Goal: Complete application form

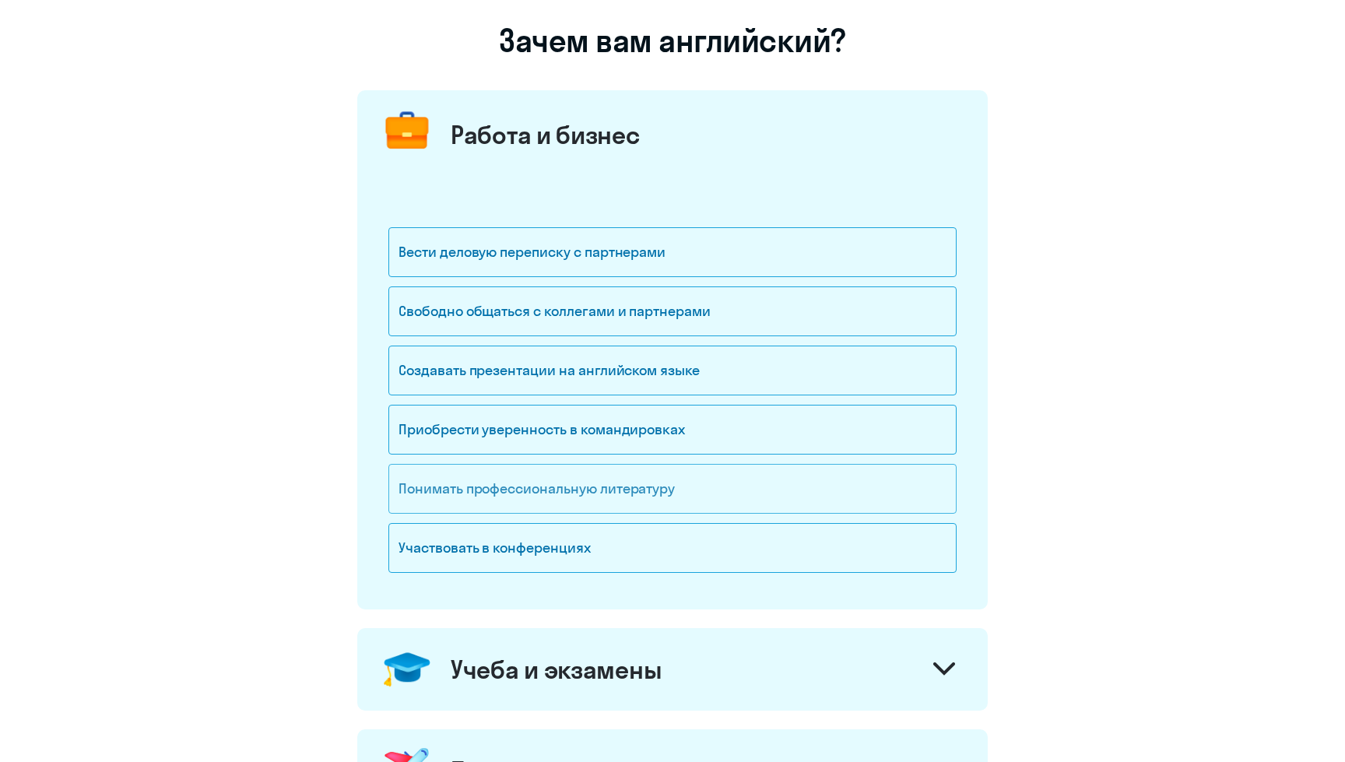
scroll to position [121, 0]
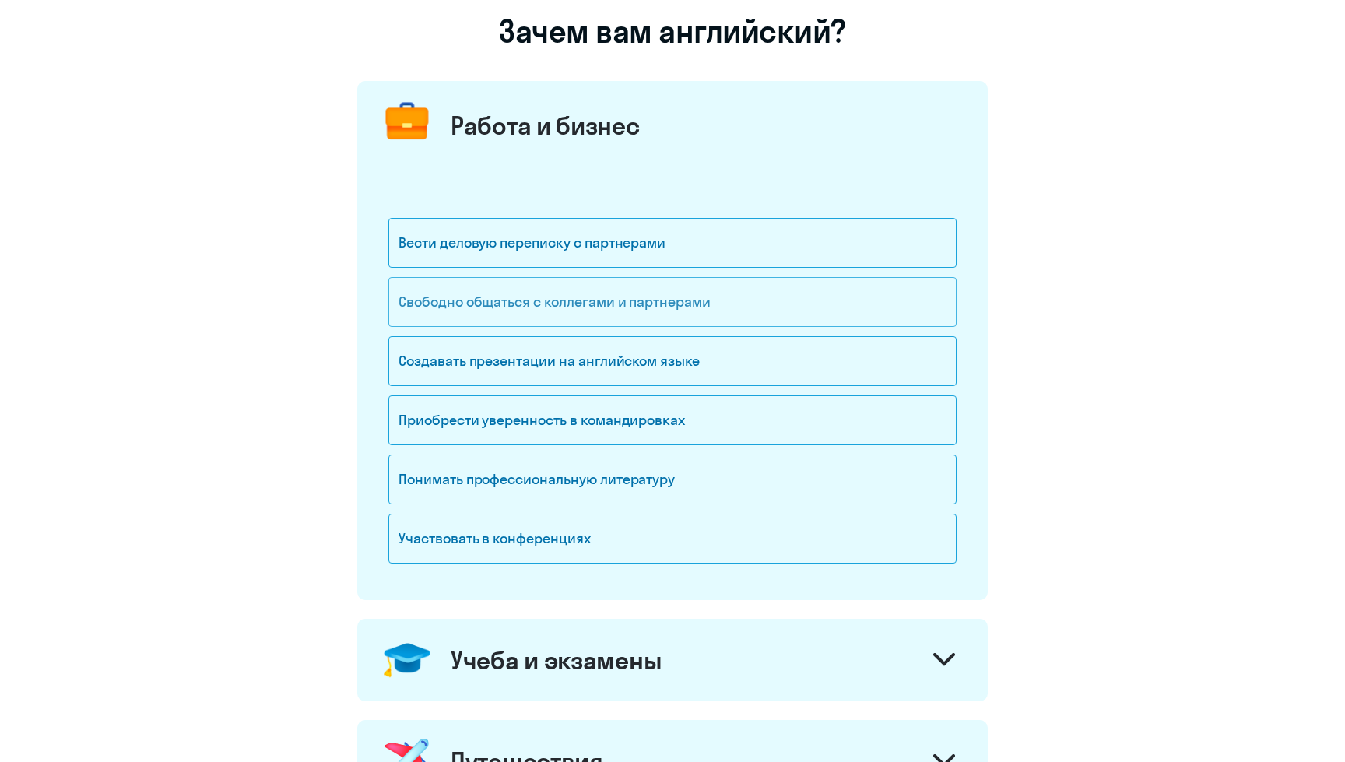
click at [738, 295] on div "Свободно общаться с коллегами и партнерами" at bounding box center [672, 302] width 568 height 50
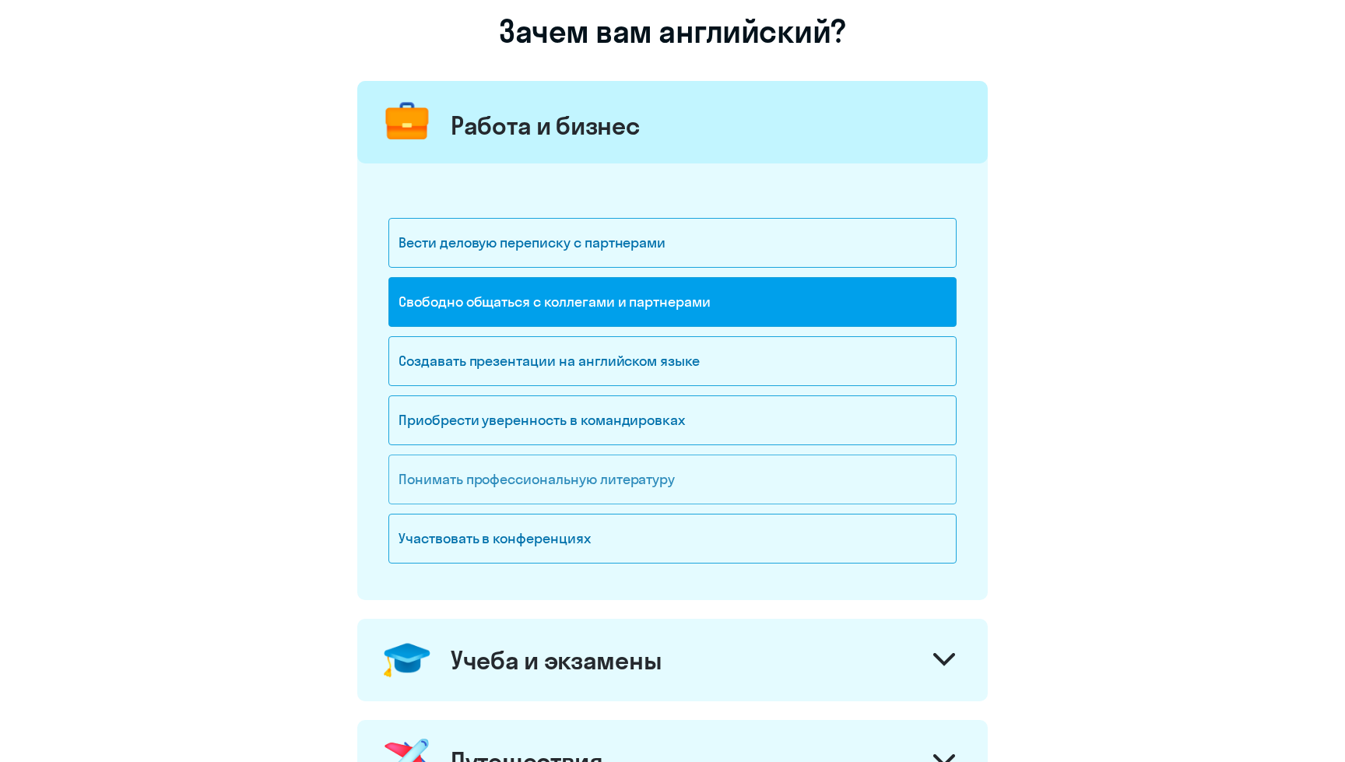
click at [714, 474] on div "Понимать профессиональную литературу" at bounding box center [672, 479] width 568 height 50
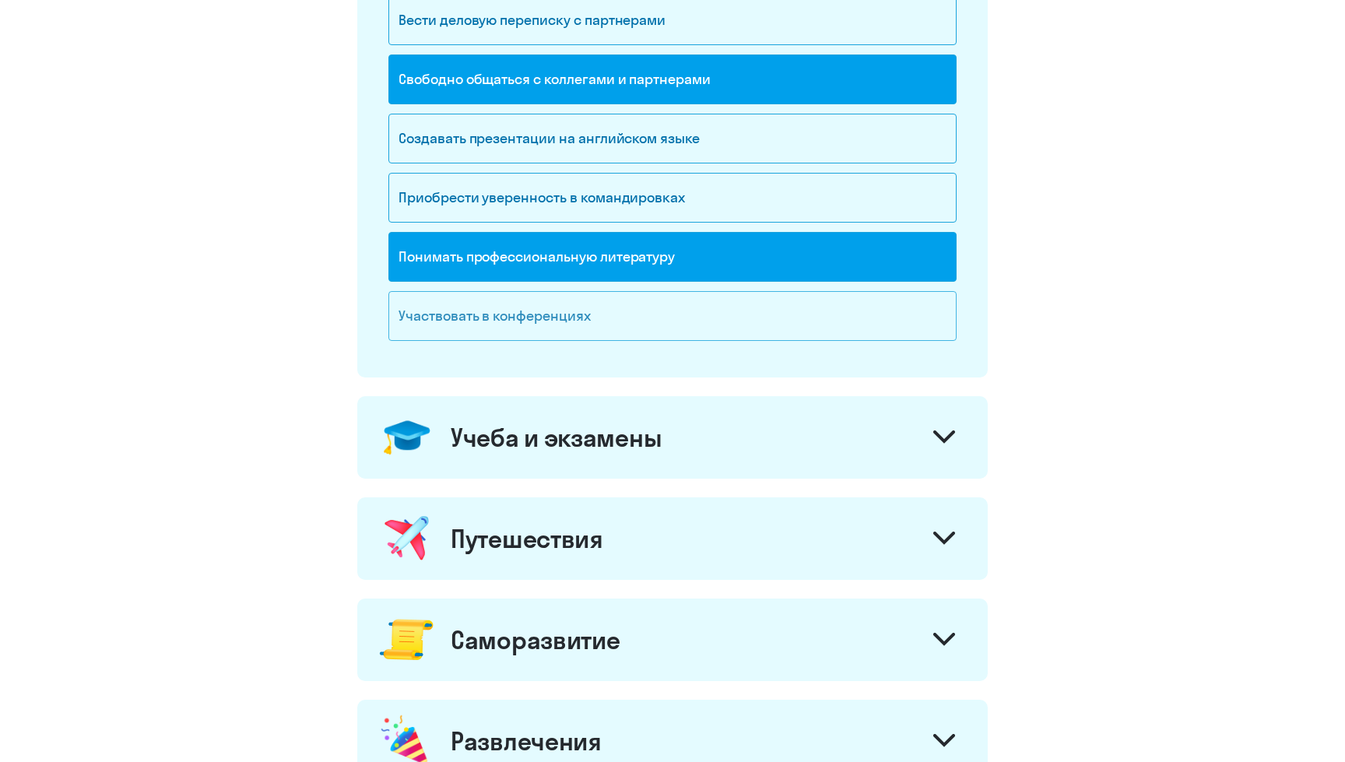
scroll to position [348, 0]
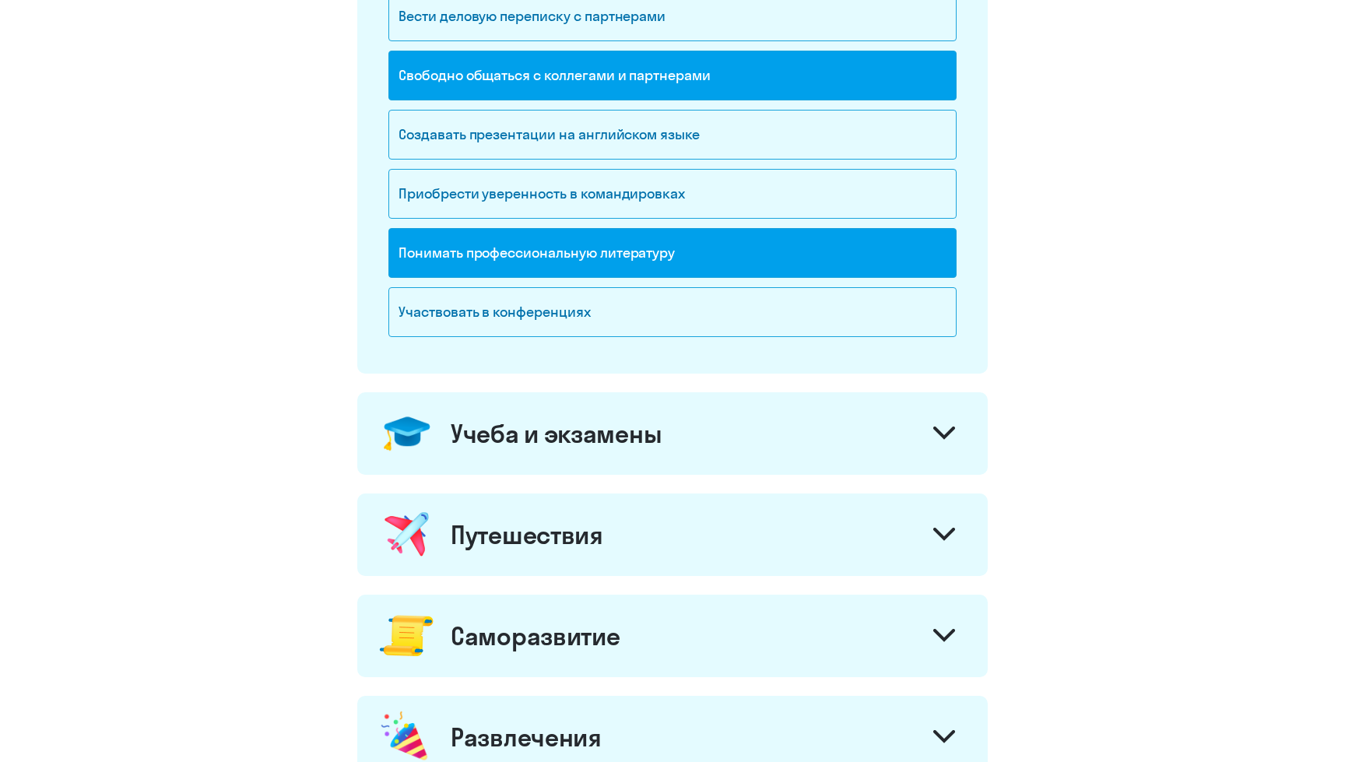
click at [749, 422] on div "Учеба и экзамены" at bounding box center [672, 433] width 630 height 82
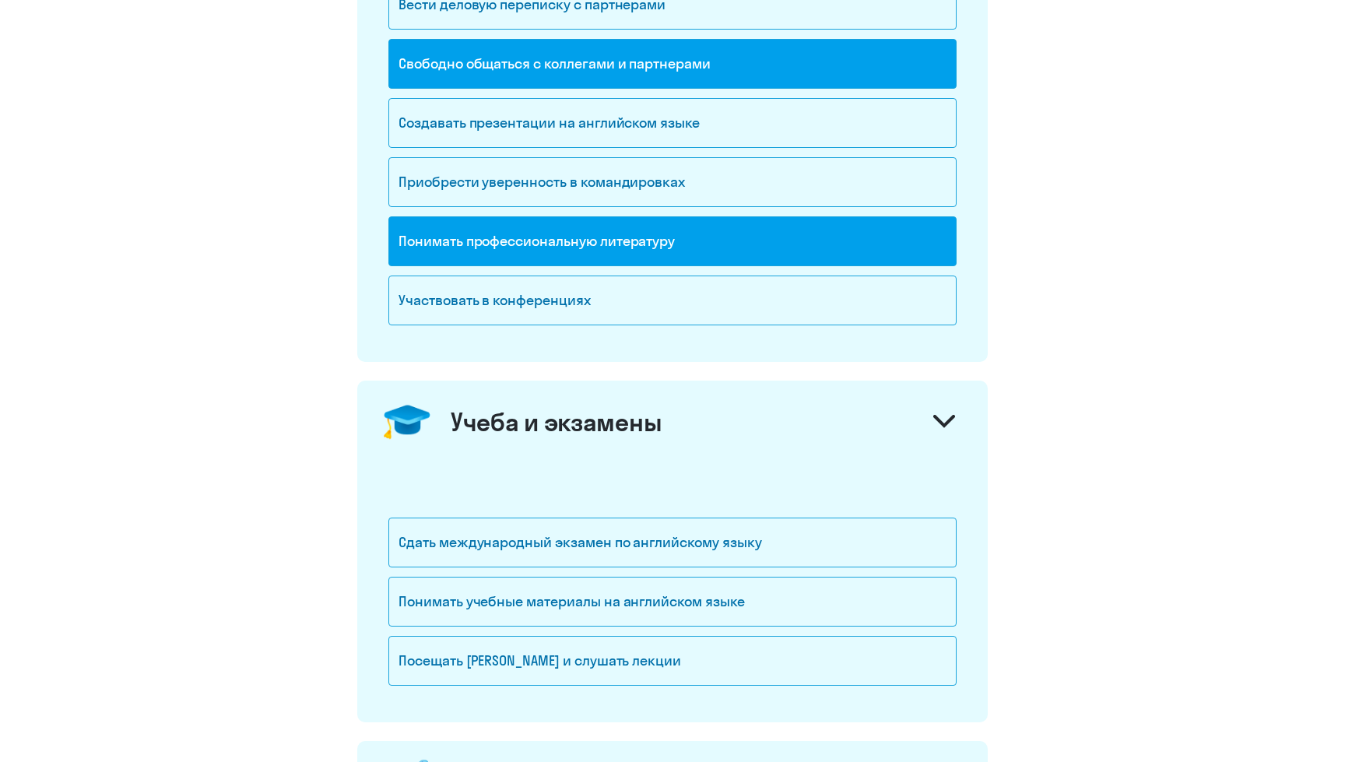
scroll to position [643, 0]
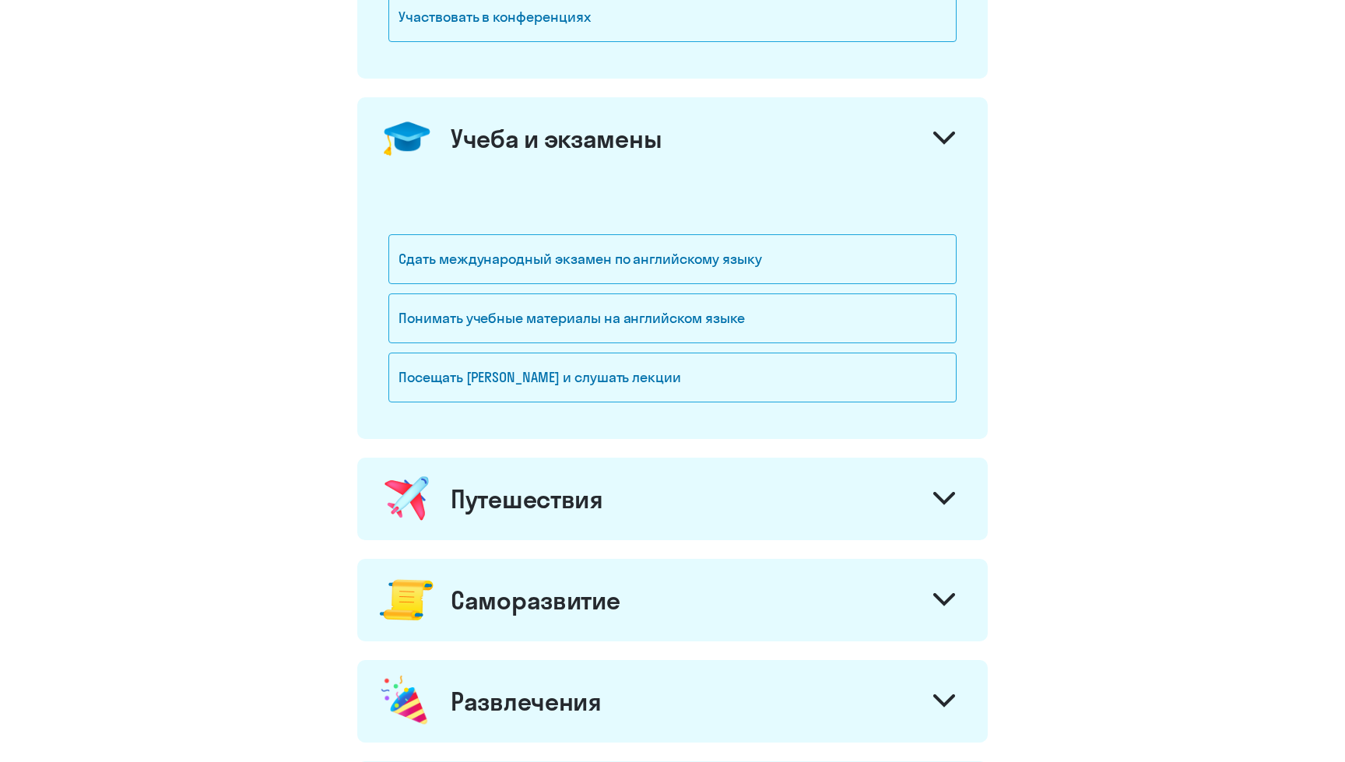
click at [816, 147] on div "Учеба и экзамены" at bounding box center [672, 138] width 630 height 82
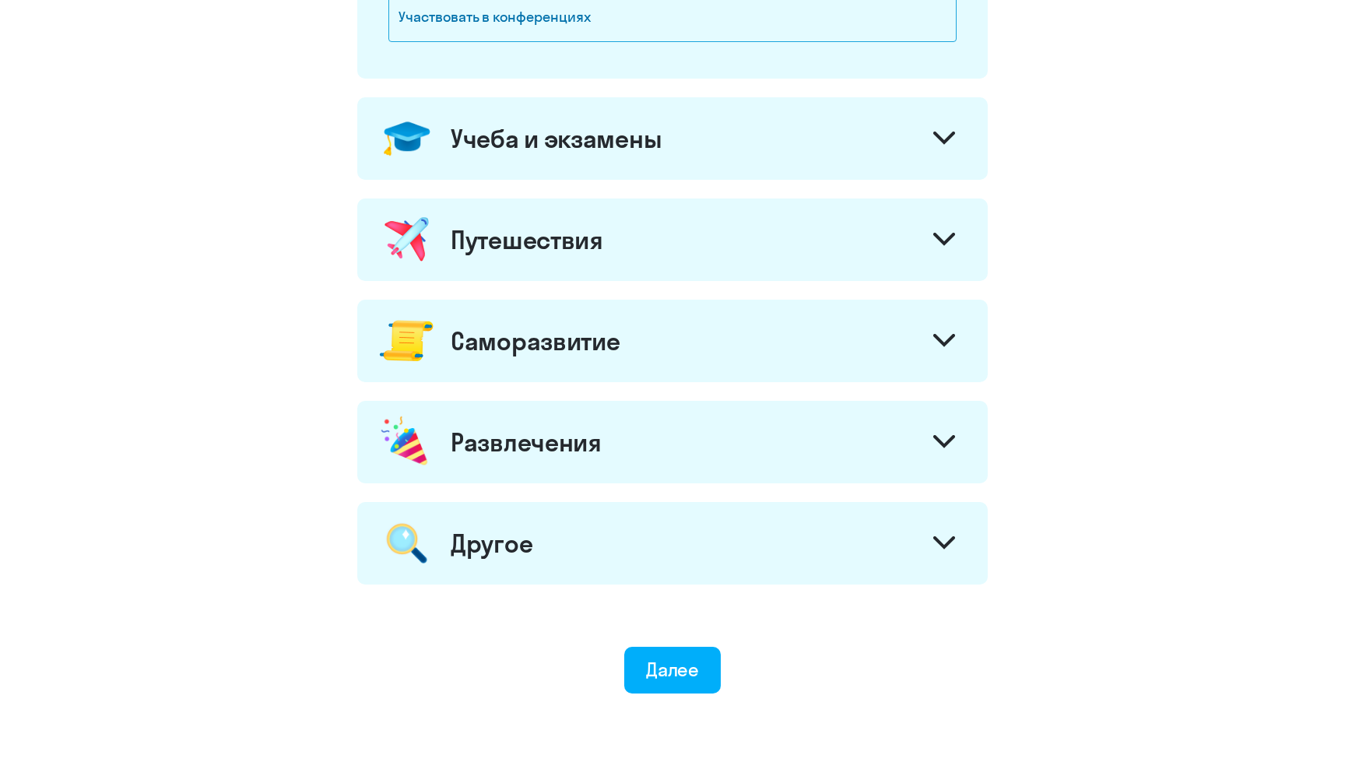
click at [763, 254] on div "Путешествия" at bounding box center [672, 239] width 630 height 82
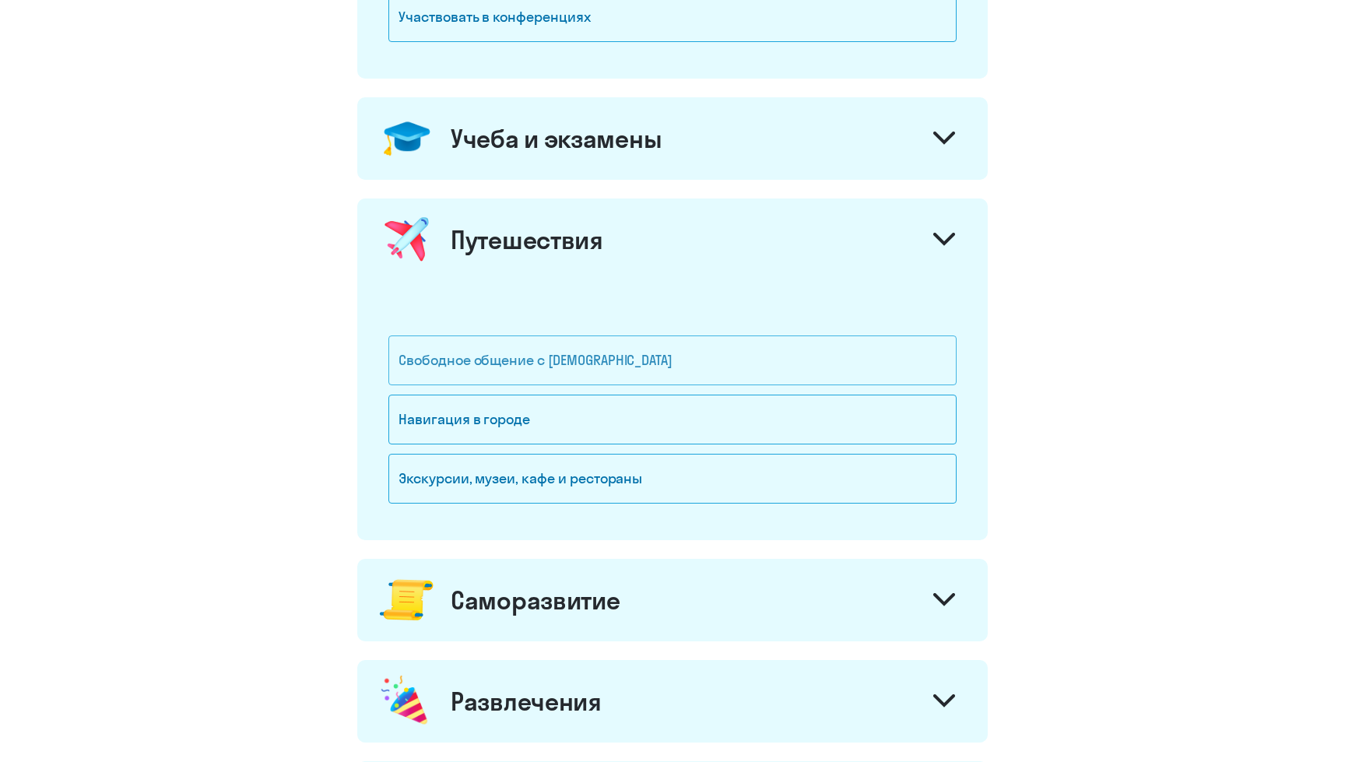
click at [689, 367] on div "Свободное общение с [DEMOGRAPHIC_DATA]" at bounding box center [672, 360] width 568 height 50
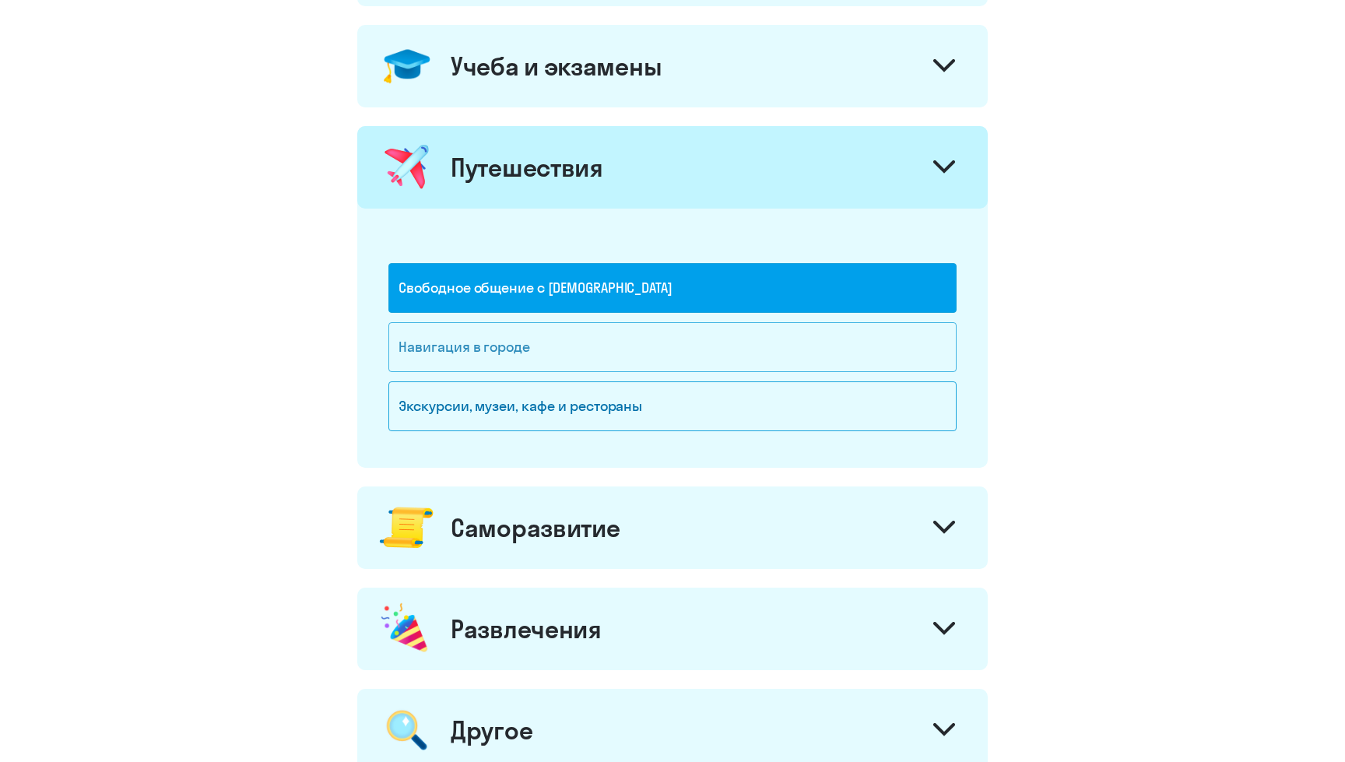
scroll to position [717, 0]
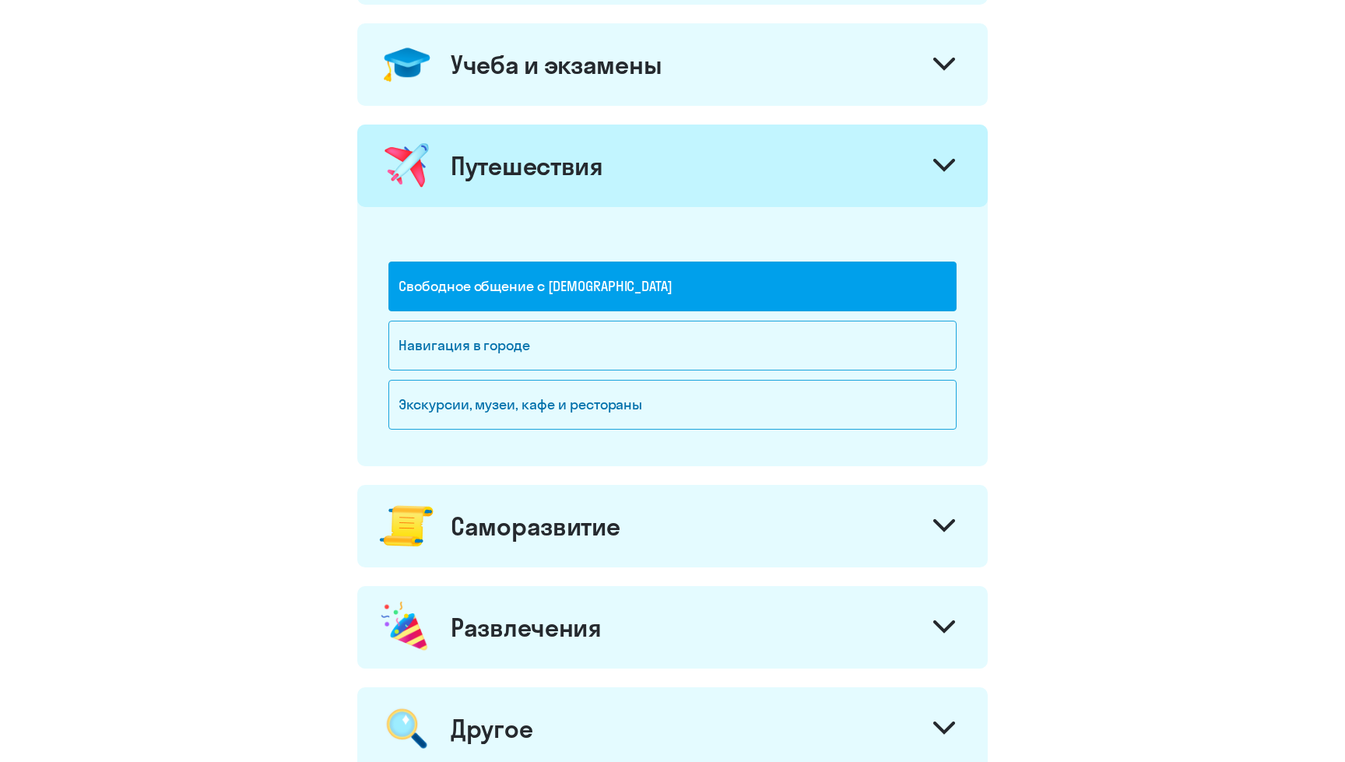
click at [682, 185] on div "Путешествия" at bounding box center [672, 166] width 630 height 82
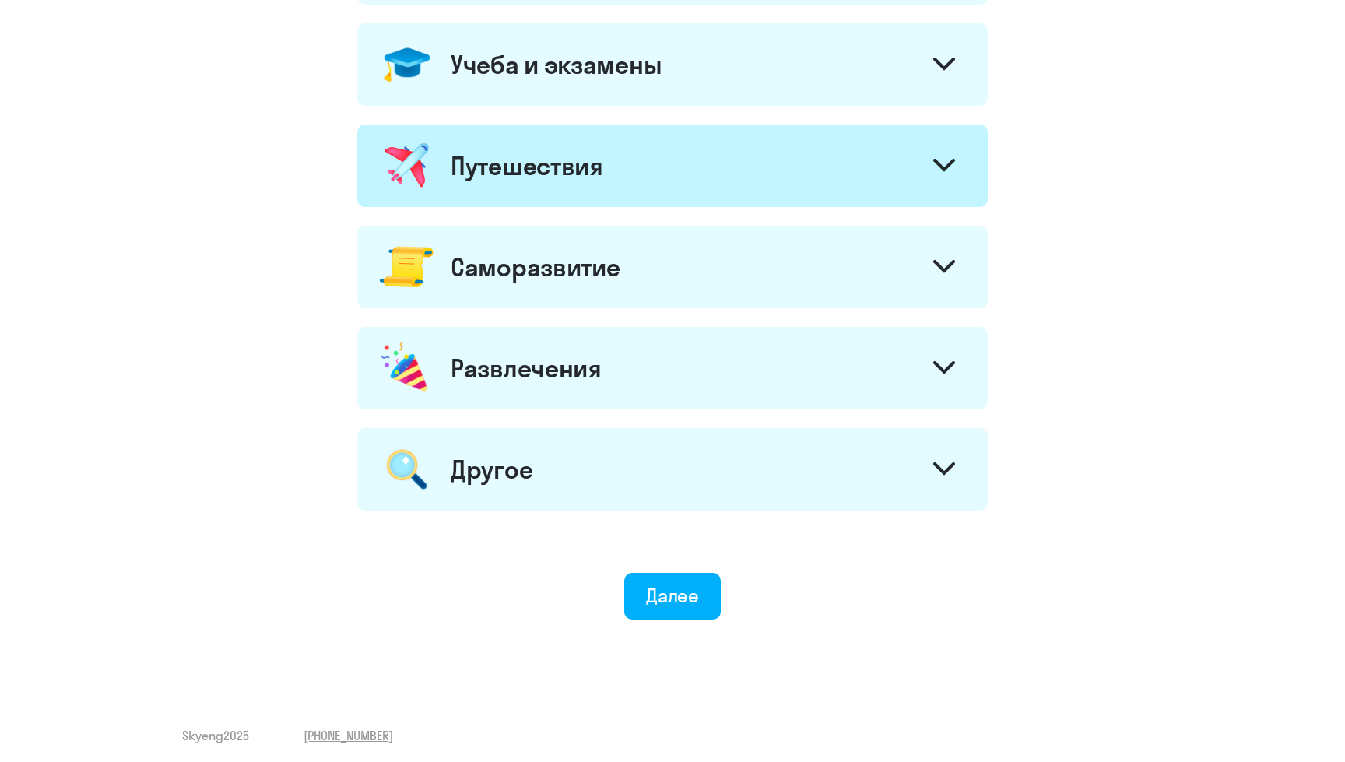
click at [643, 275] on div "Саморазвитие" at bounding box center [672, 267] width 630 height 82
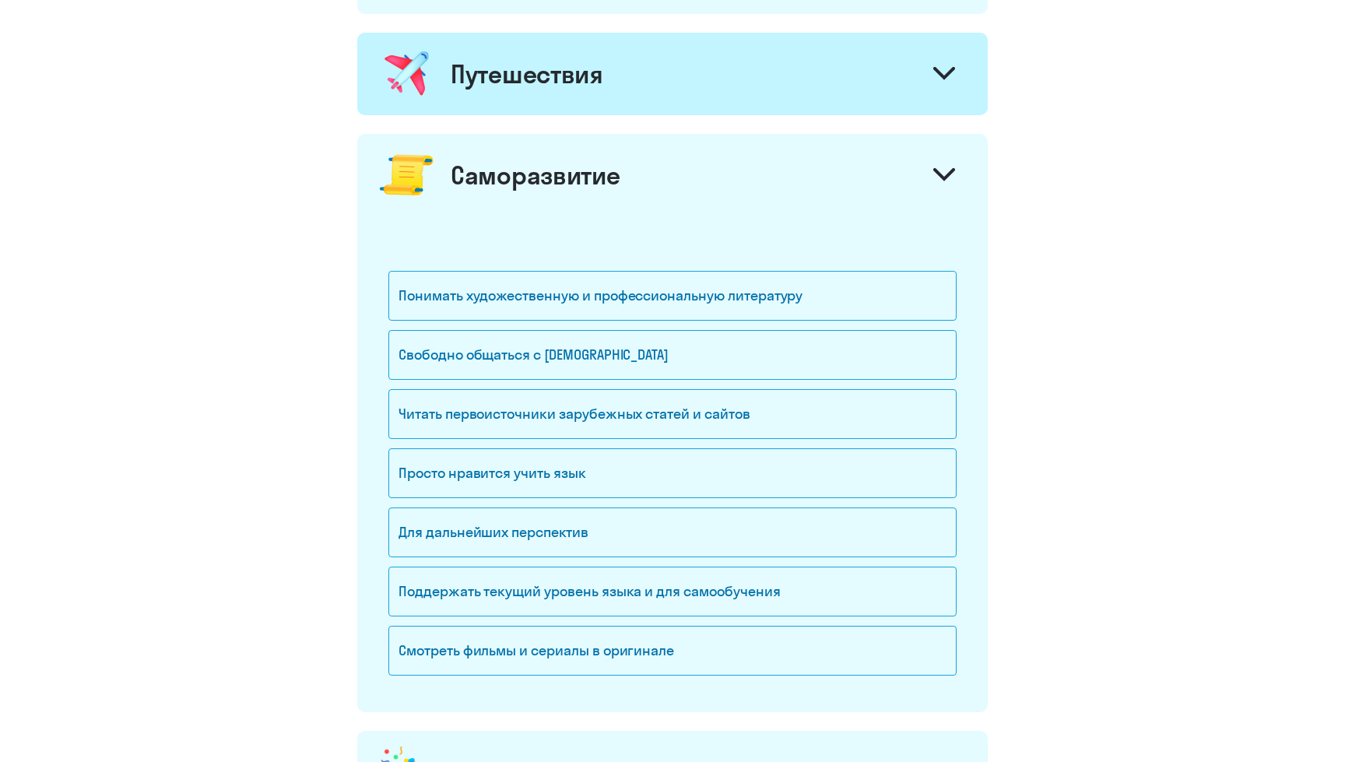
scroll to position [847, 0]
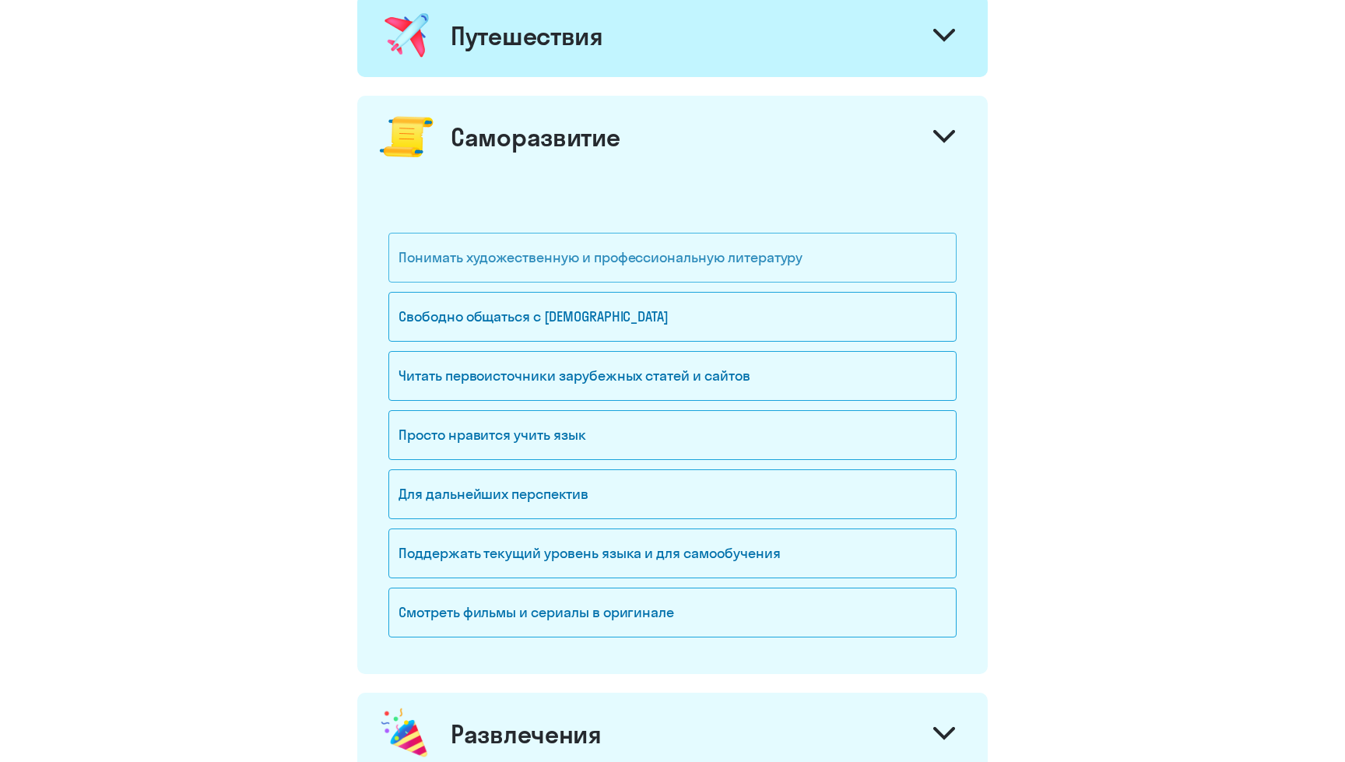
click at [651, 265] on div "Понимать художественную и профессиональную литературу" at bounding box center [672, 258] width 568 height 50
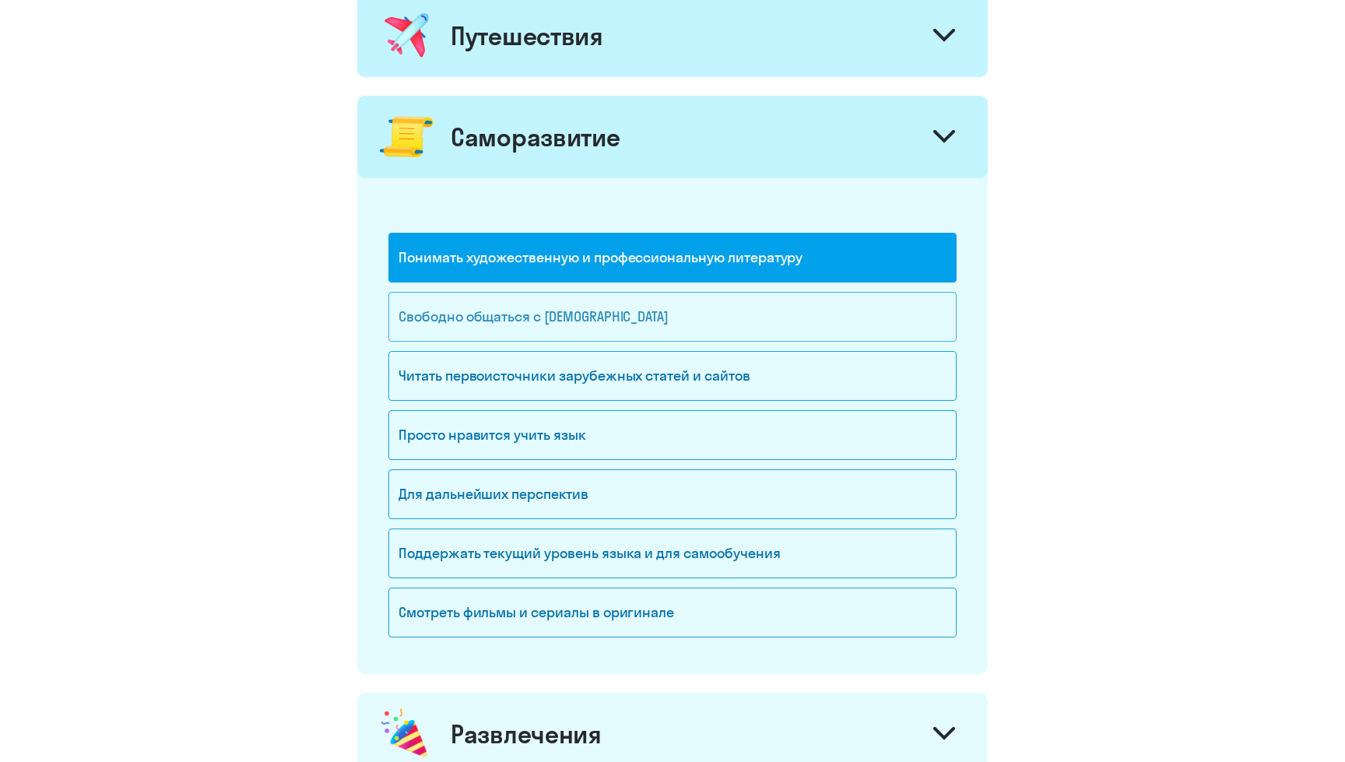
click at [643, 310] on div "Свободно общаться с [DEMOGRAPHIC_DATA]" at bounding box center [672, 317] width 568 height 50
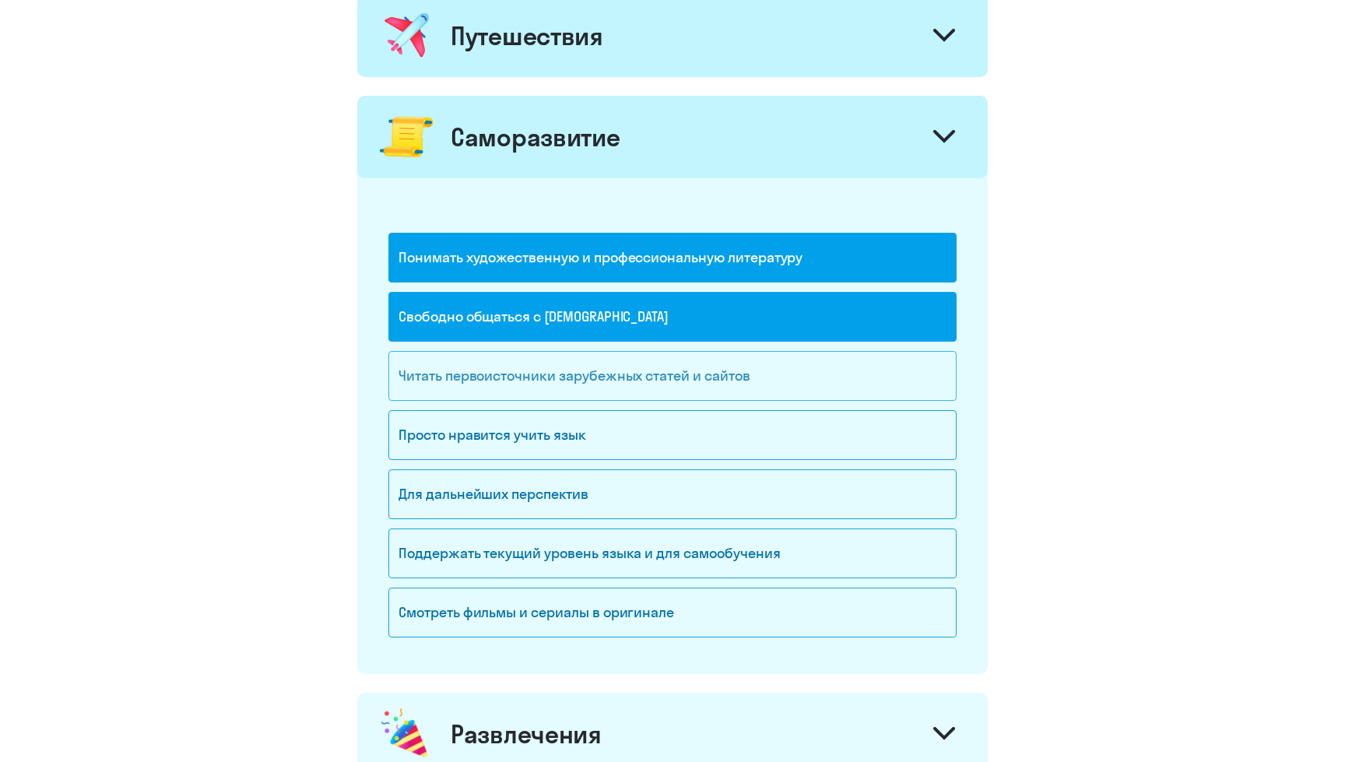
click at [809, 383] on div "Читать первоисточники зарубежных статей и сайтов" at bounding box center [672, 376] width 568 height 50
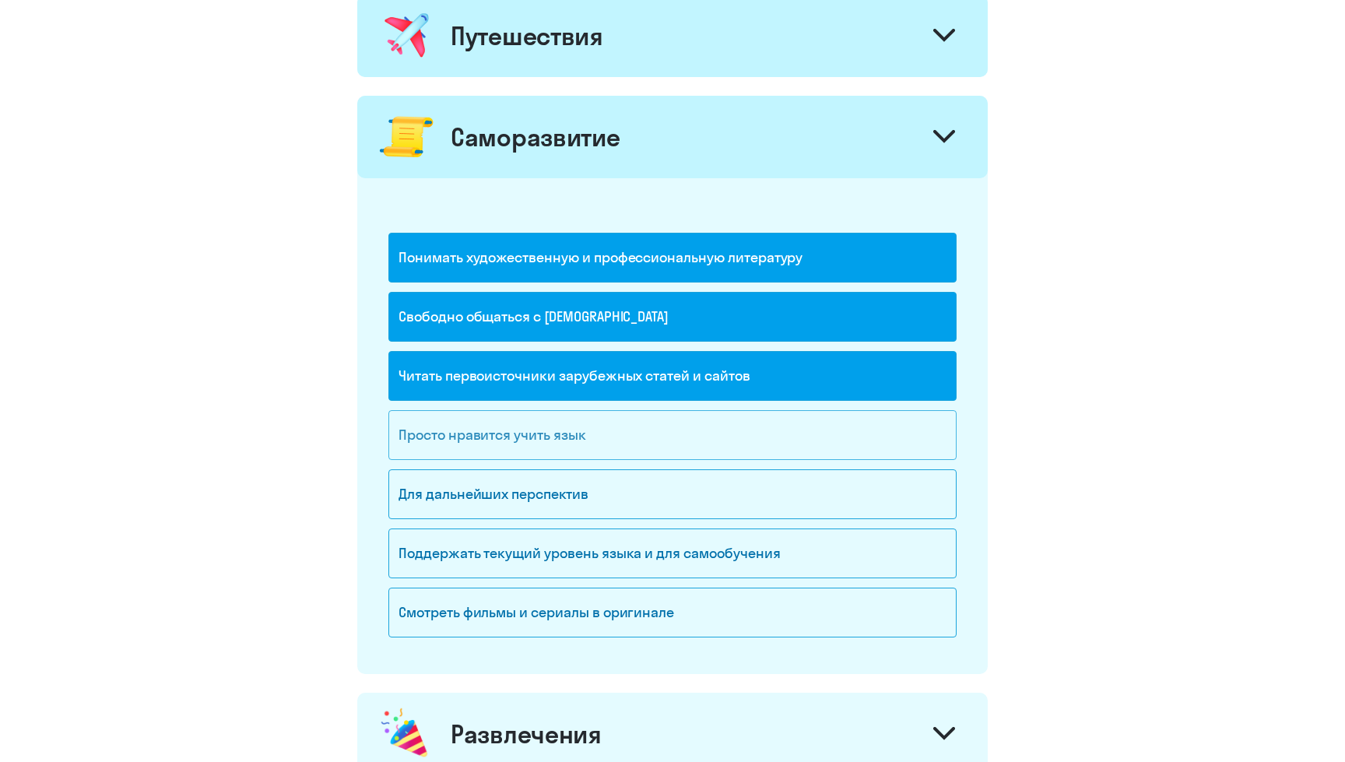
click at [720, 424] on div "Просто нравится учить язык" at bounding box center [672, 435] width 568 height 50
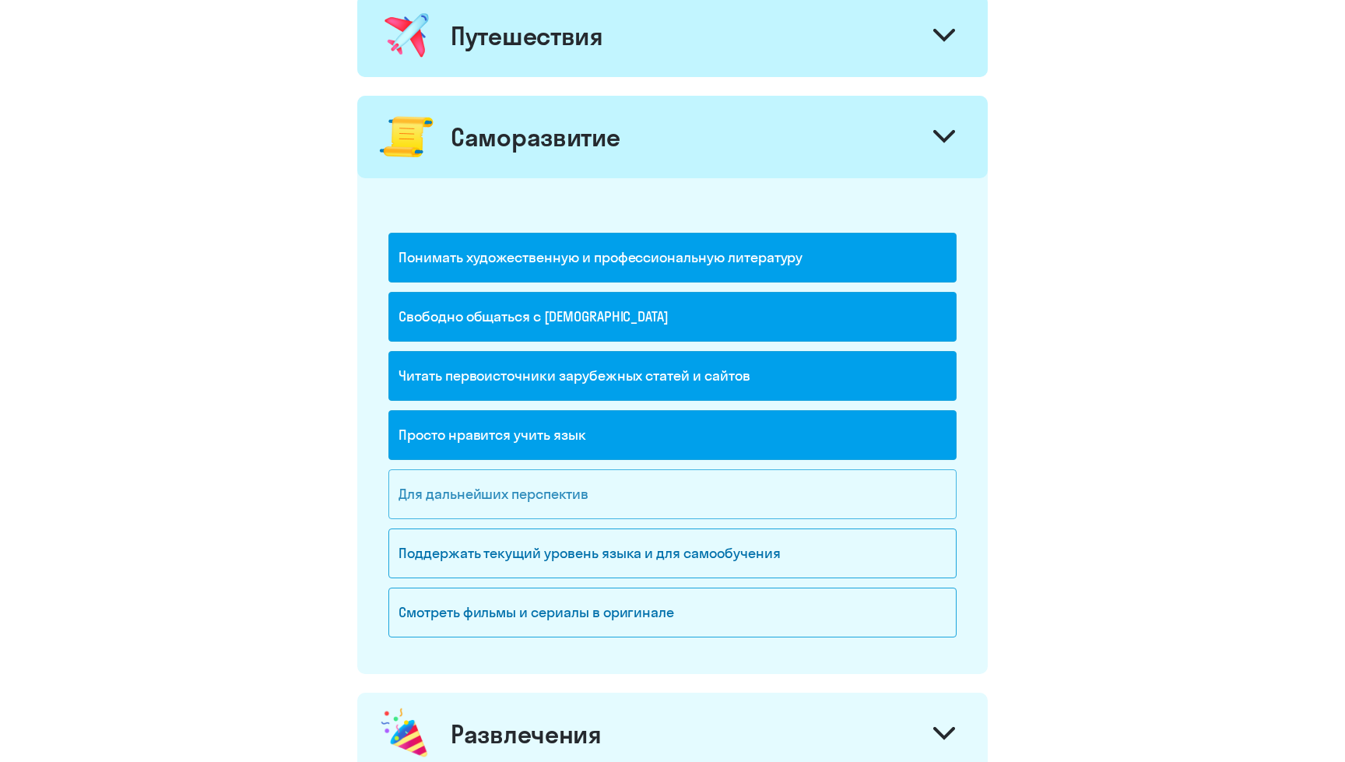
click at [702, 480] on div "Для дальнейших перспектив" at bounding box center [672, 494] width 568 height 50
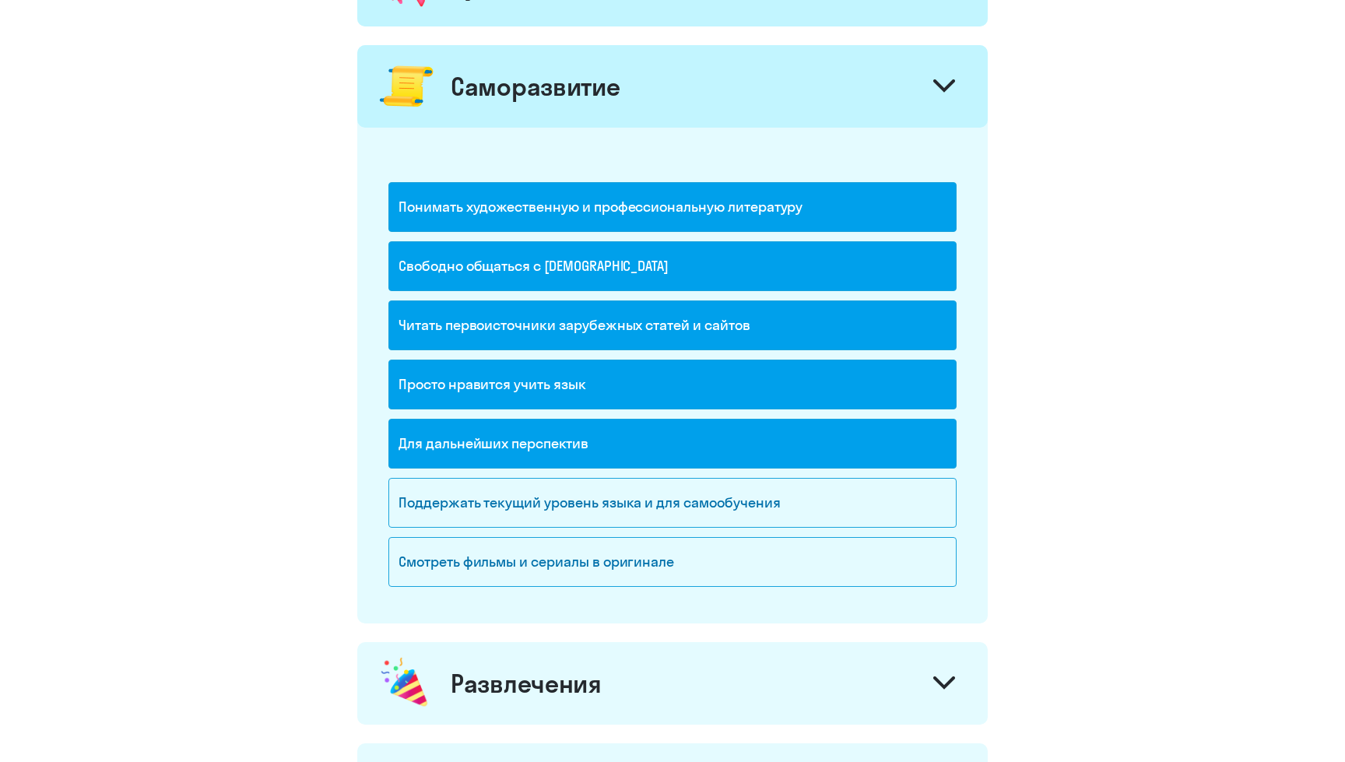
scroll to position [900, 0]
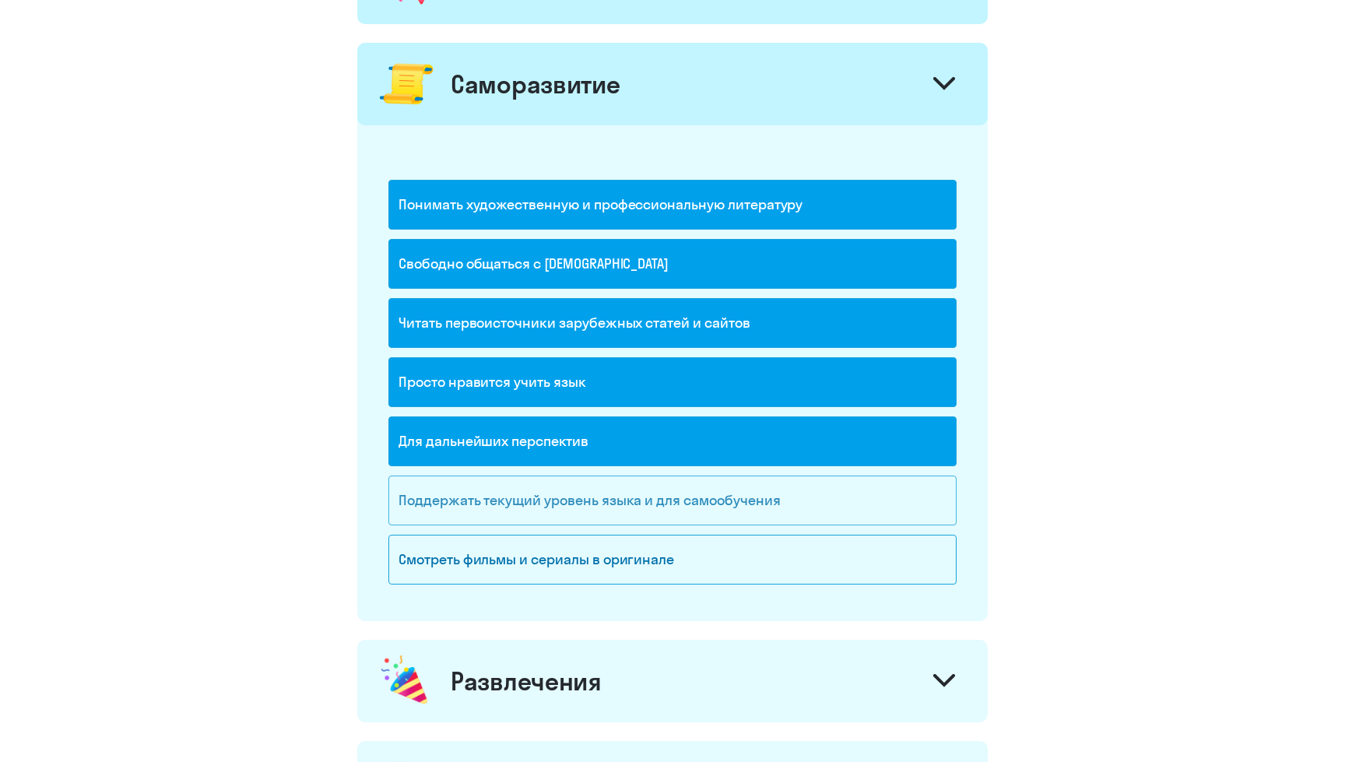
click at [839, 498] on div "Поддержать текущий уровень языка и для cамообучения" at bounding box center [672, 500] width 568 height 50
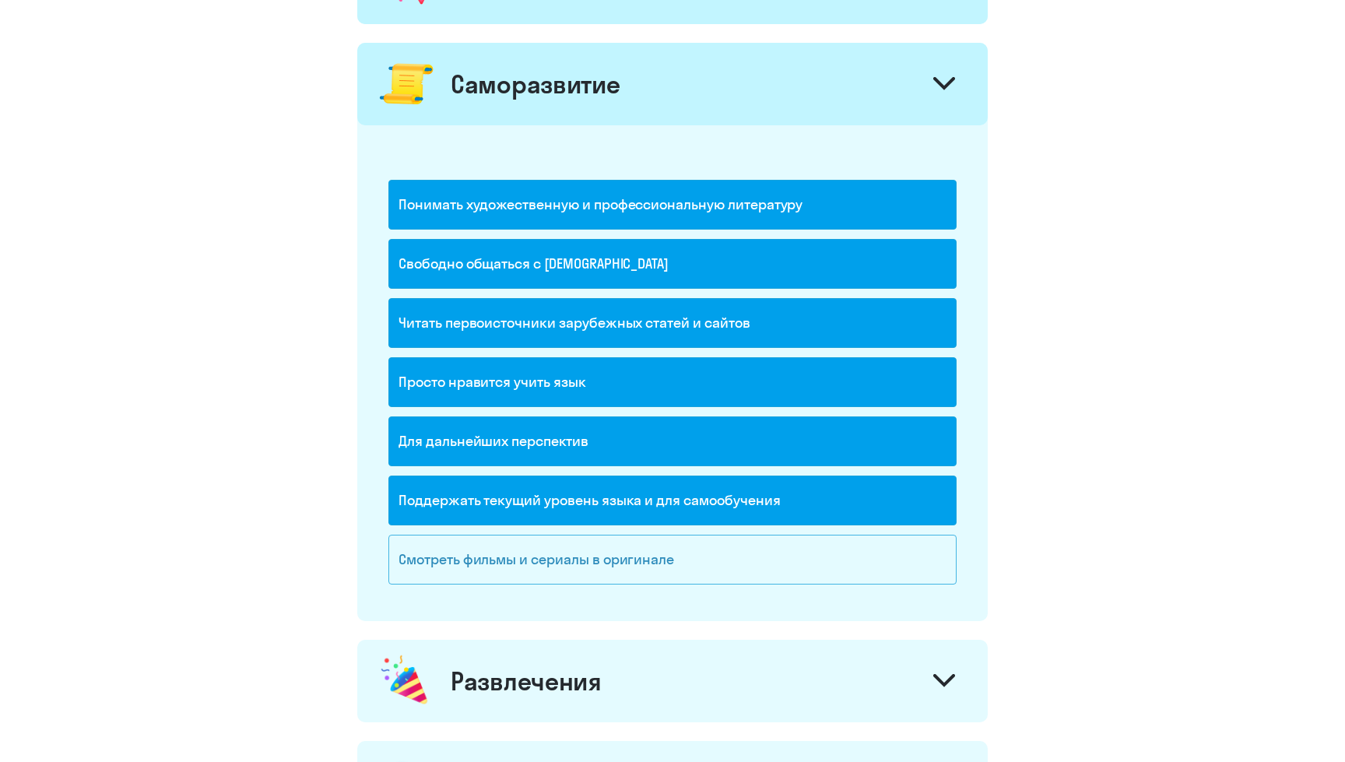
click at [824, 545] on div "Смотреть фильмы и сериалы в оригинале" at bounding box center [672, 560] width 568 height 50
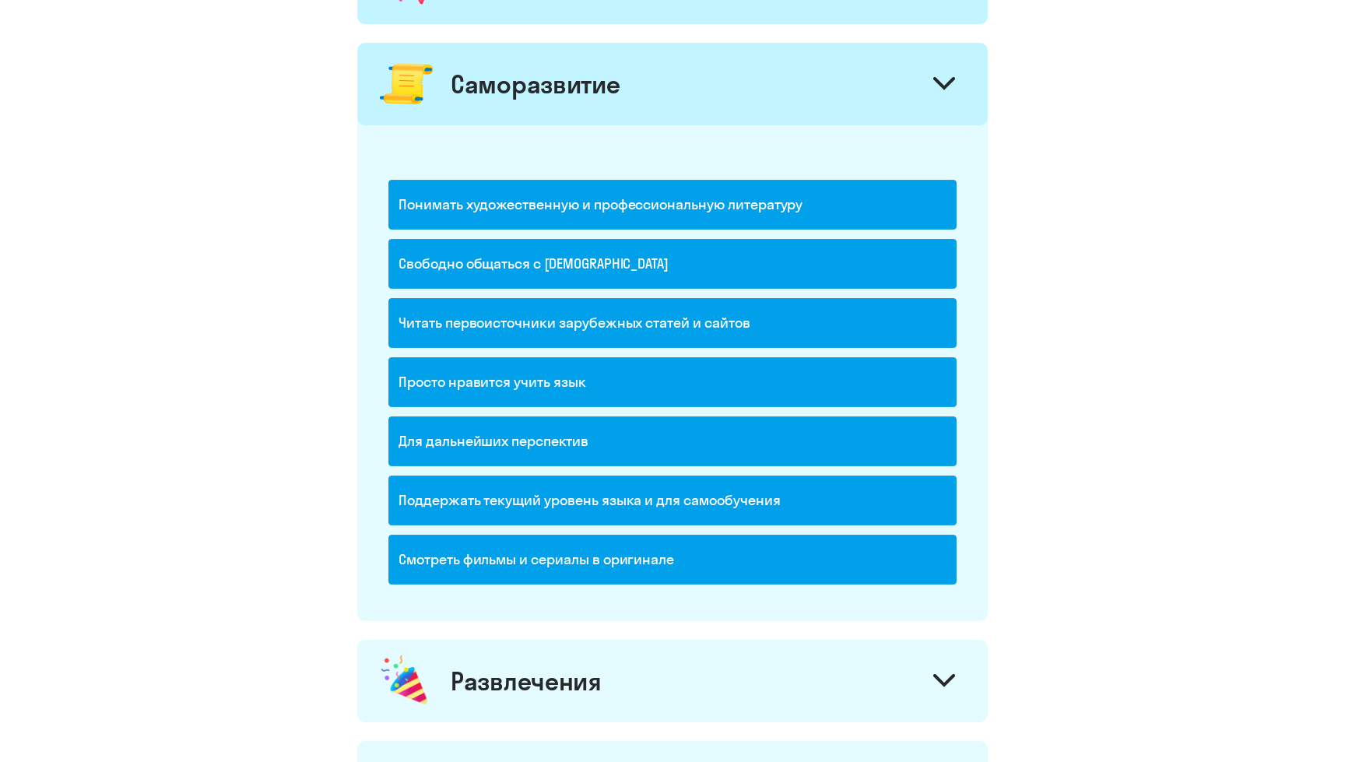
click at [832, 74] on div "Саморазвитие" at bounding box center [672, 84] width 630 height 82
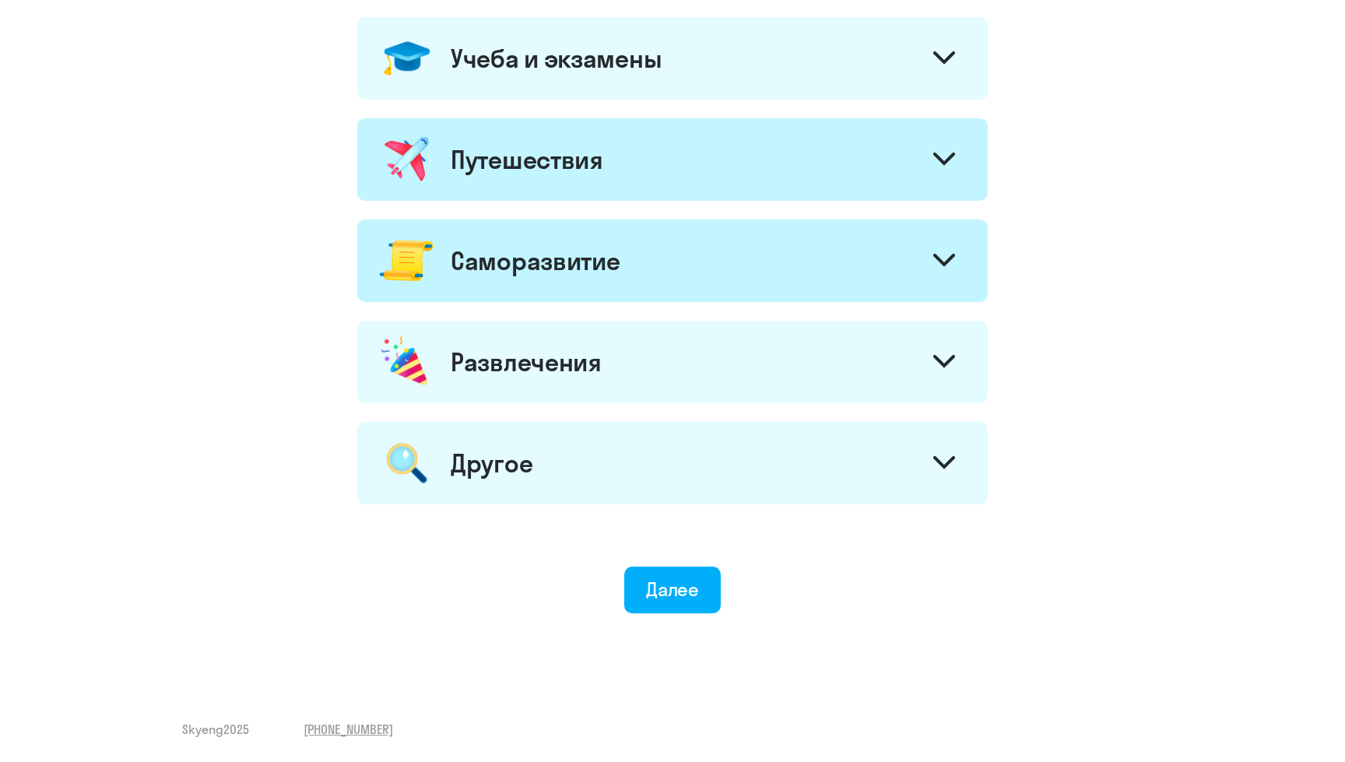
click at [753, 346] on div "Развлечения" at bounding box center [672, 362] width 630 height 82
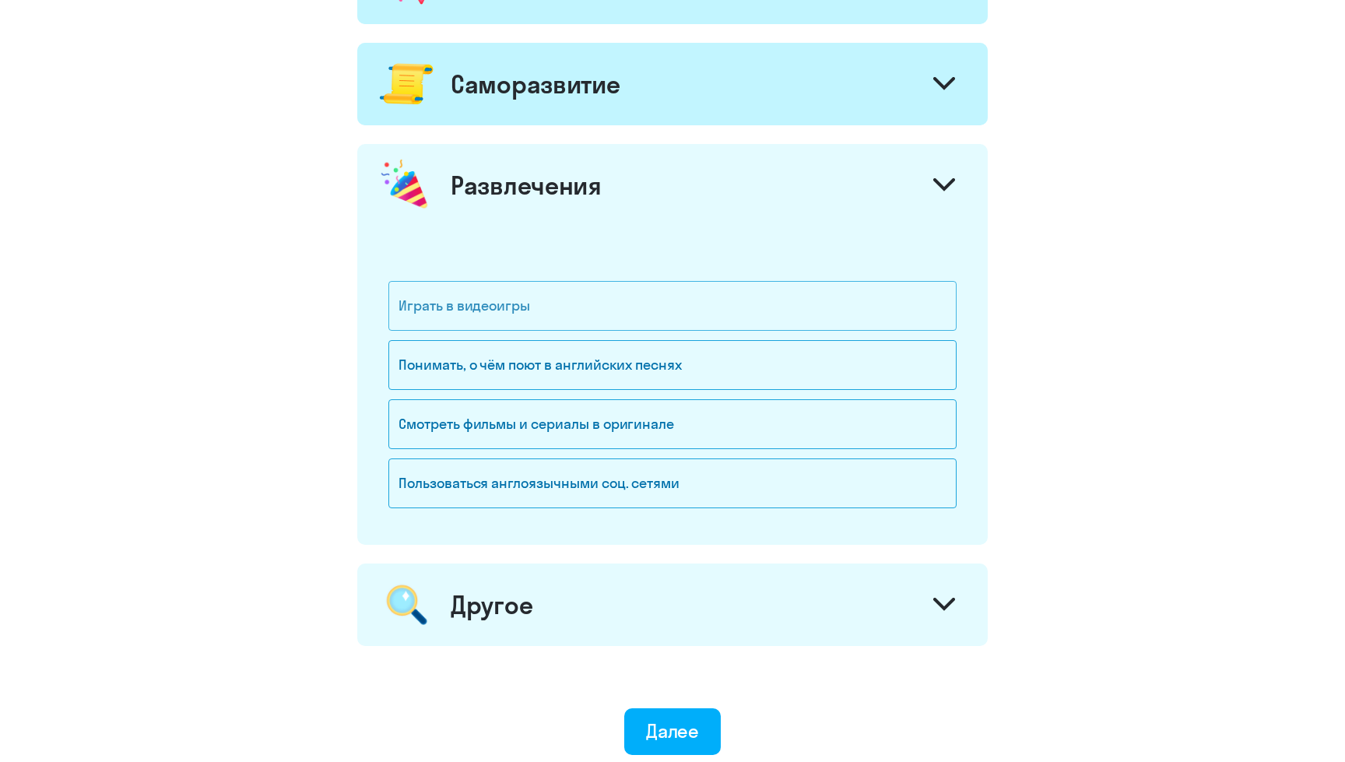
click at [714, 314] on div "Играть в видеоигры" at bounding box center [672, 306] width 568 height 50
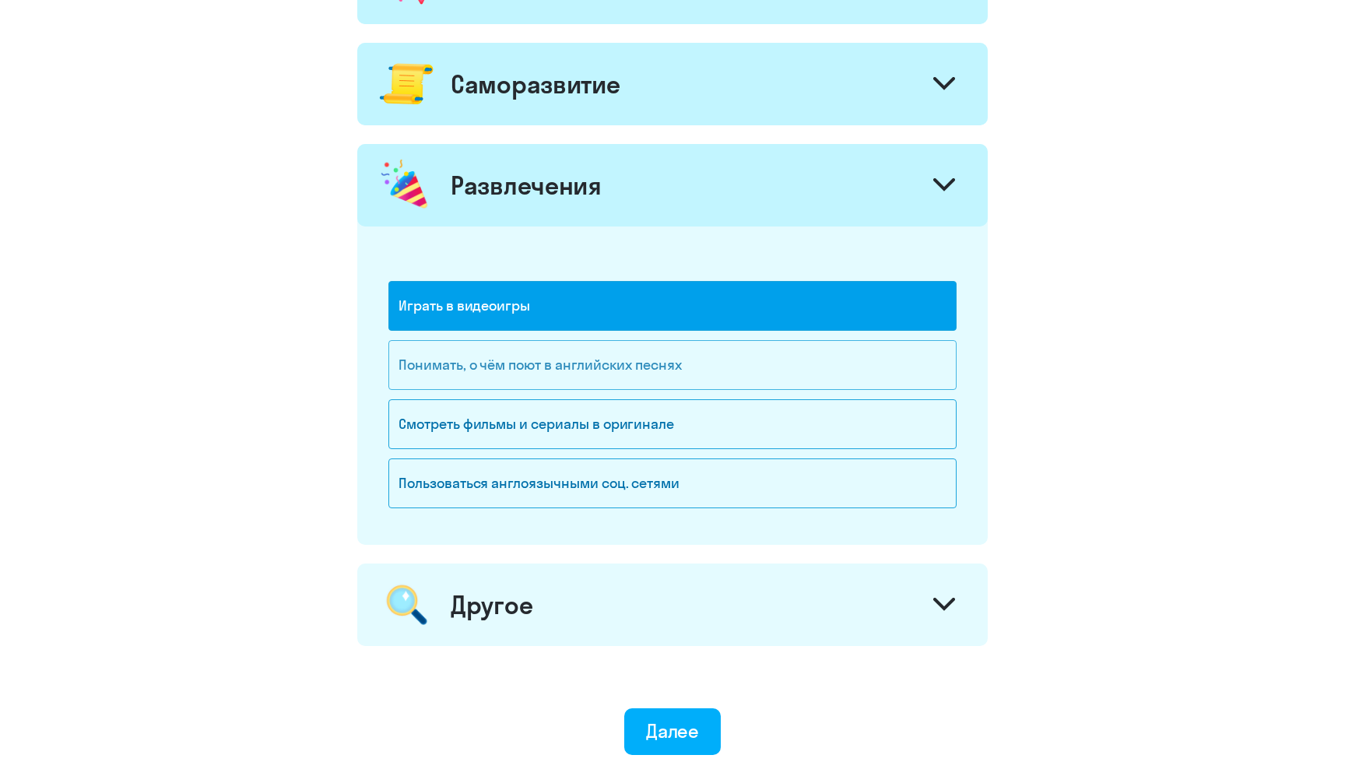
click at [710, 358] on div "Понимать, о чём поют в английских песнях" at bounding box center [672, 365] width 568 height 50
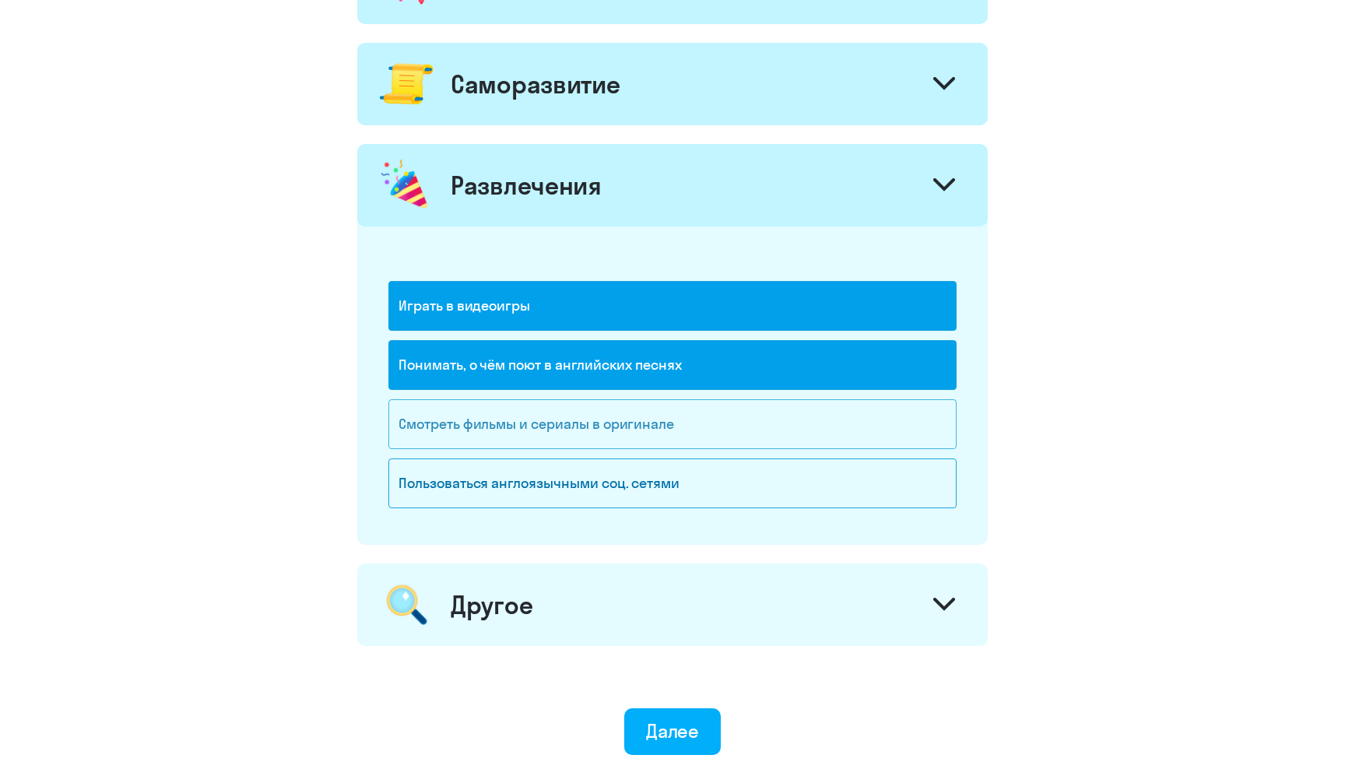
click at [692, 432] on div "Смотреть фильмы и сериалы в оригинале" at bounding box center [672, 424] width 568 height 50
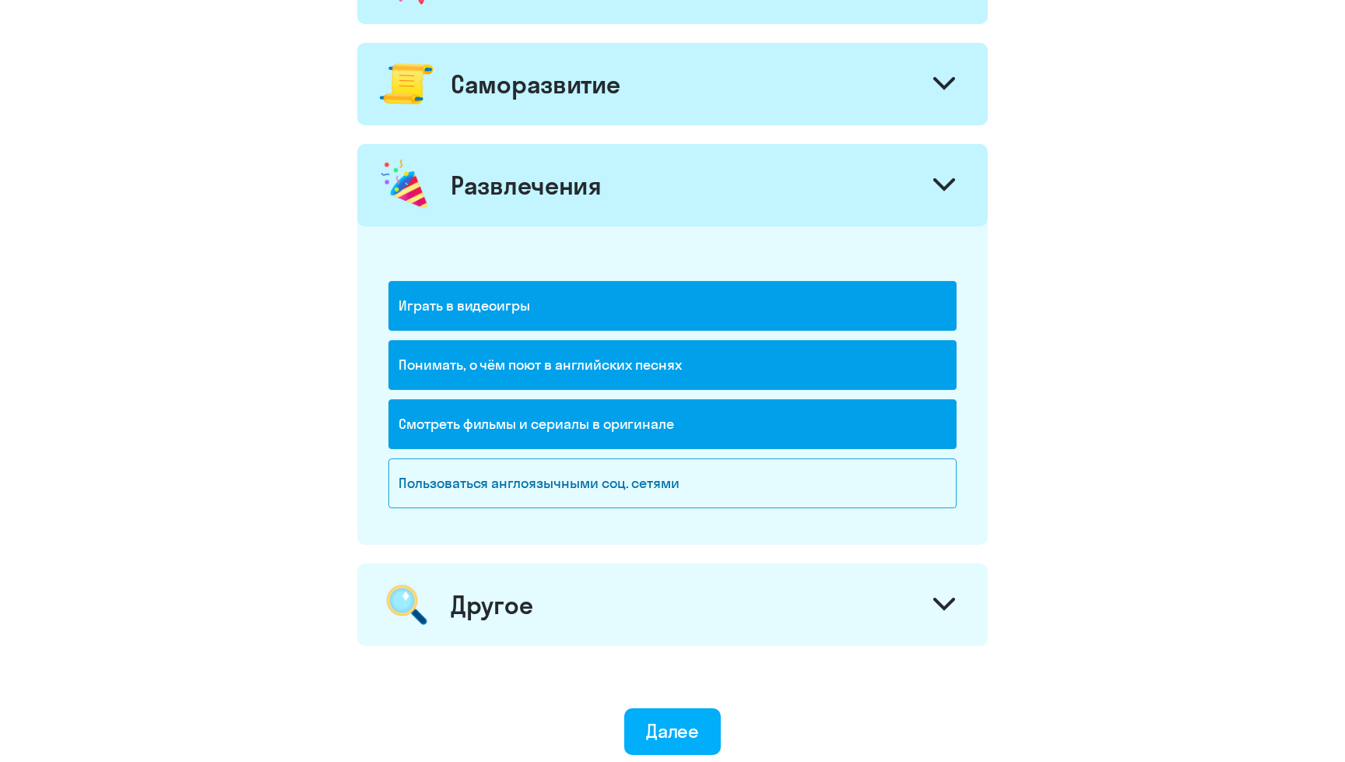
click at [757, 152] on div "Развлечения" at bounding box center [672, 185] width 630 height 82
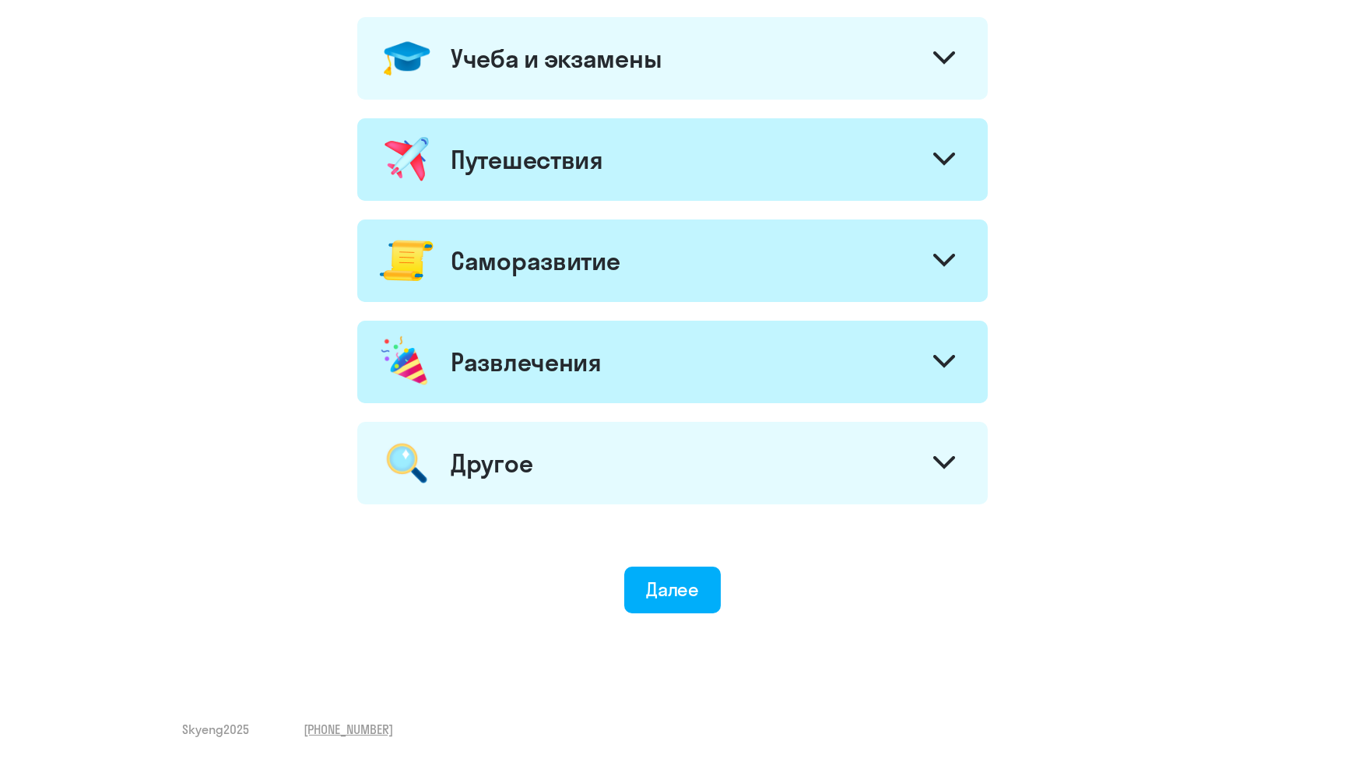
click at [669, 467] on div "Другое" at bounding box center [672, 463] width 630 height 82
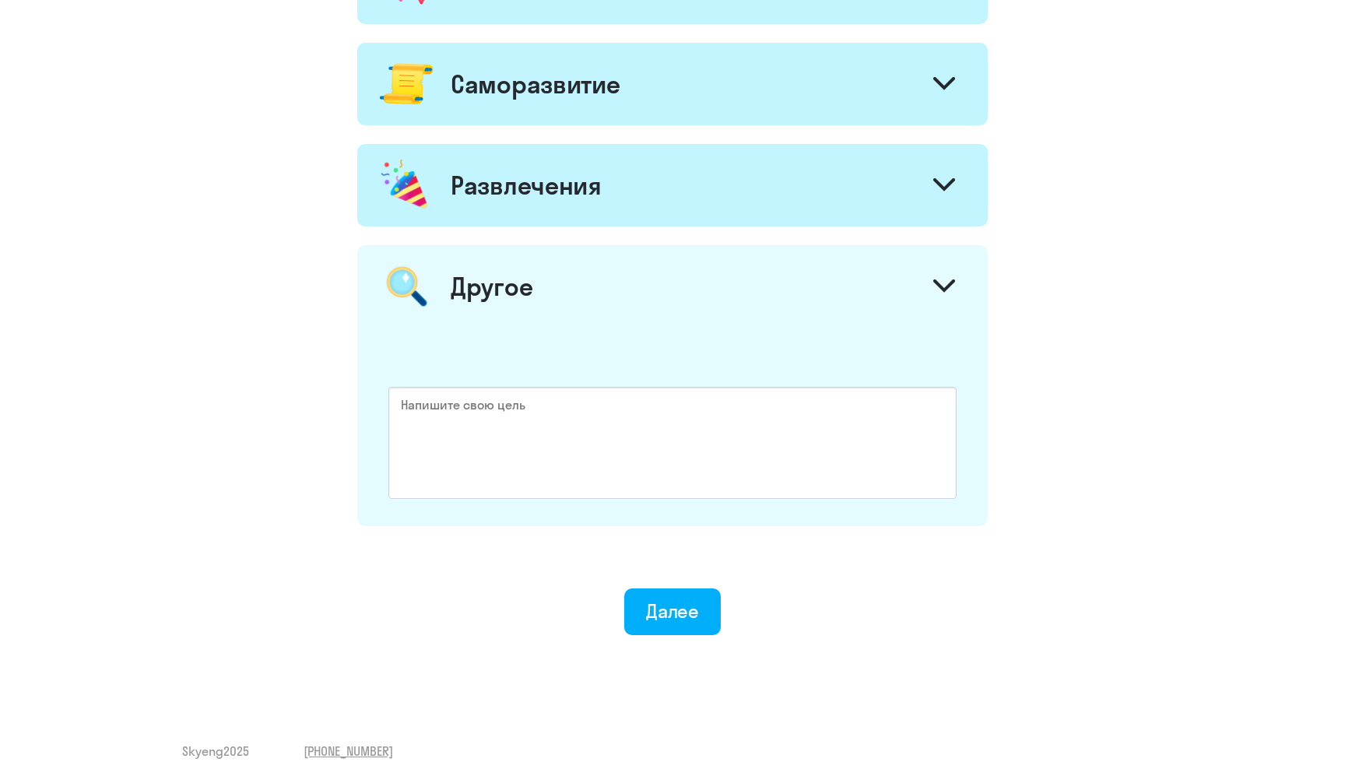
click at [686, 309] on div "Другое" at bounding box center [672, 286] width 630 height 82
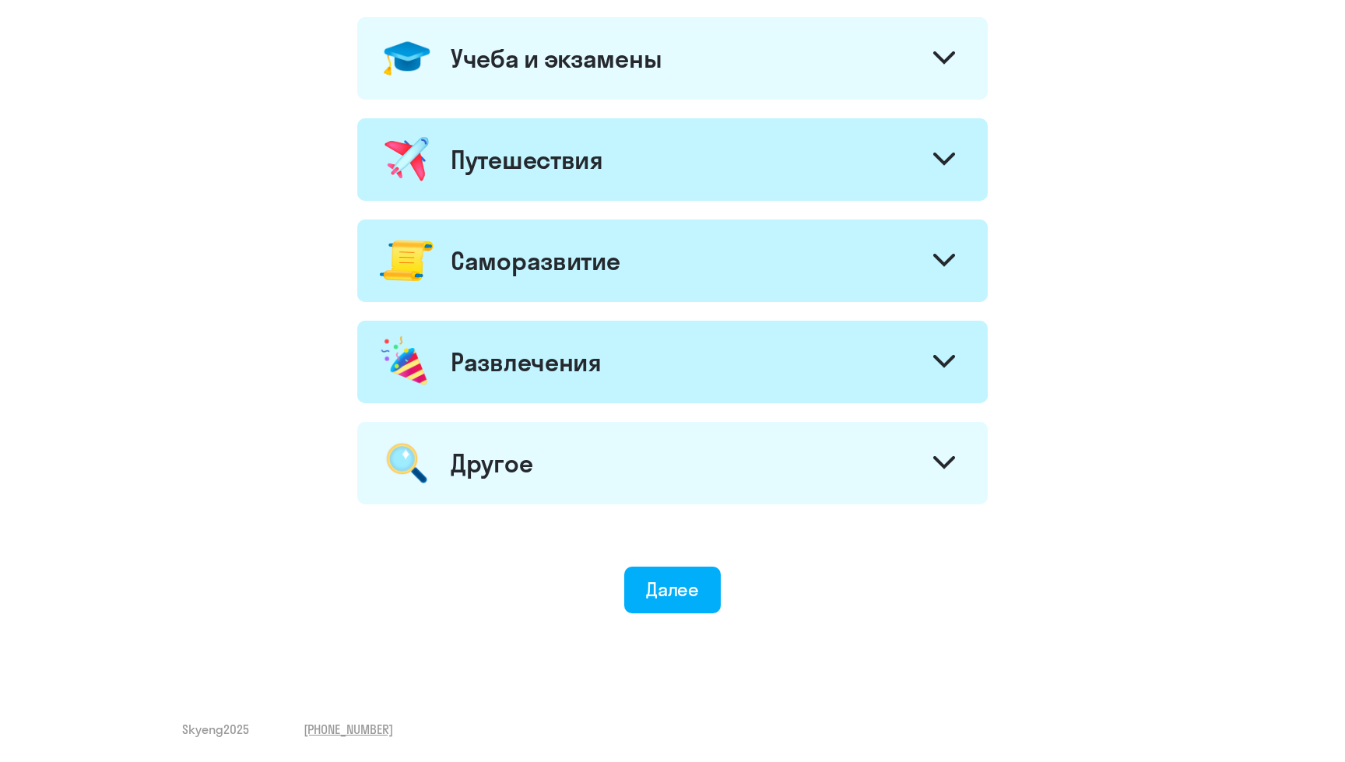
scroll to position [723, 0]
click at [658, 591] on div "Далее" at bounding box center [673, 589] width 54 height 25
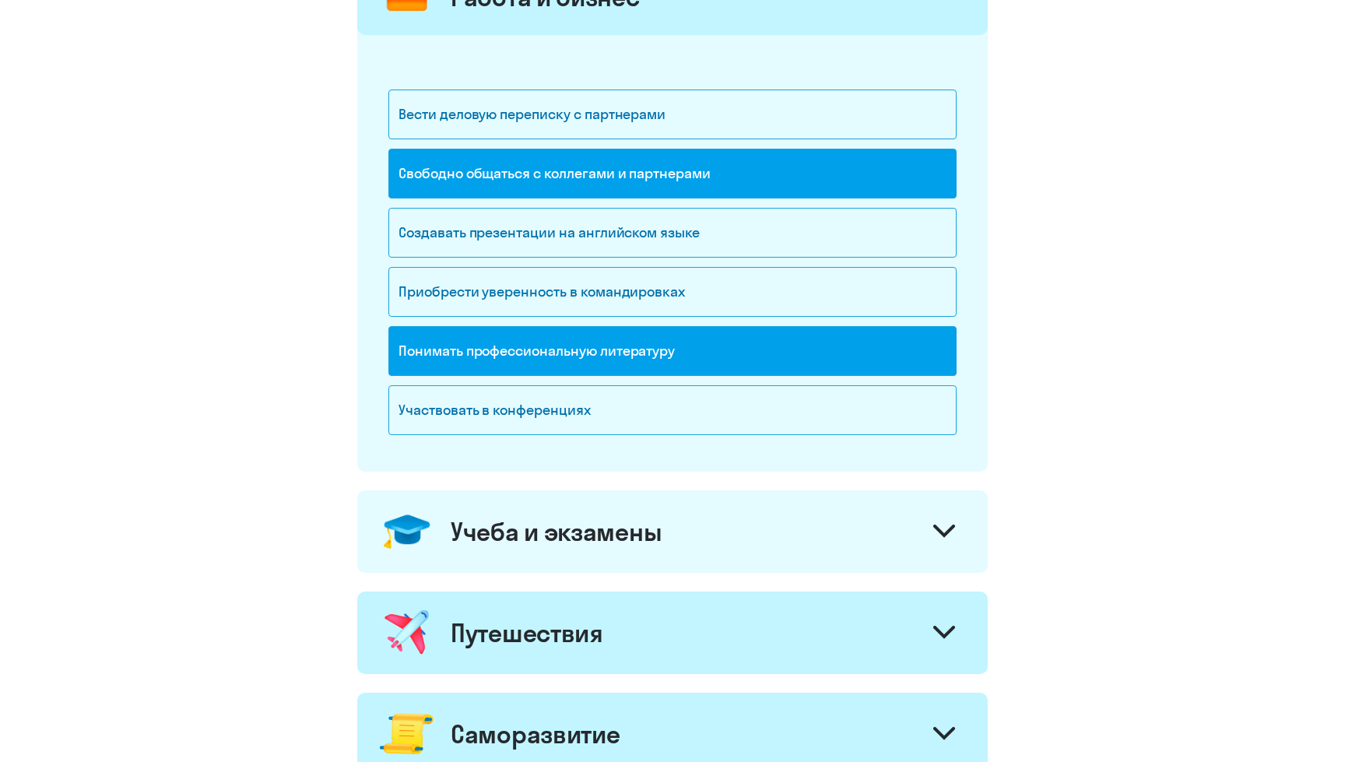
scroll to position [92, 0]
